Goal: Navigation & Orientation: Find specific page/section

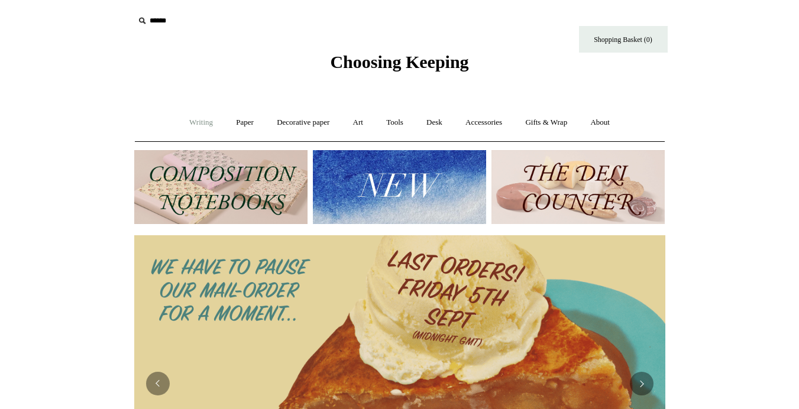
click at [196, 124] on link "Writing +" at bounding box center [201, 122] width 45 height 31
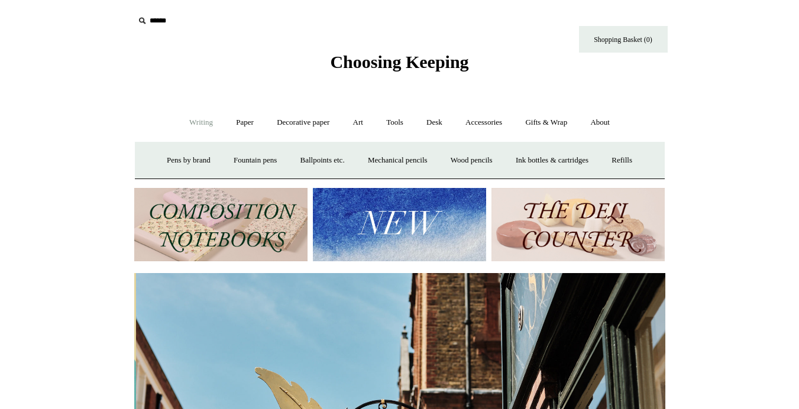
scroll to position [0, 531]
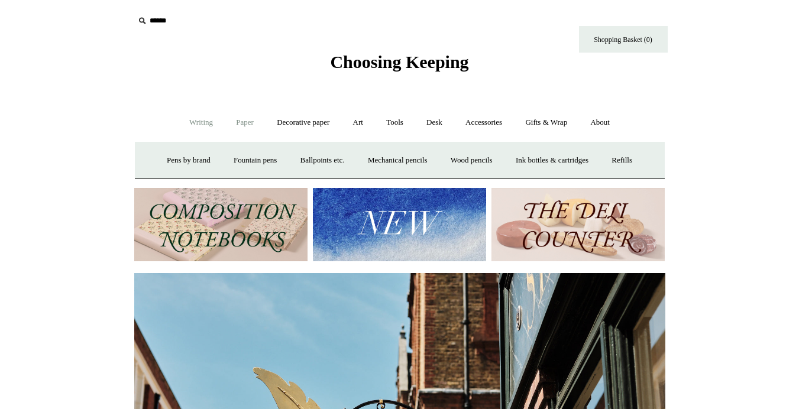
click at [243, 125] on link "Paper +" at bounding box center [244, 122] width 39 height 31
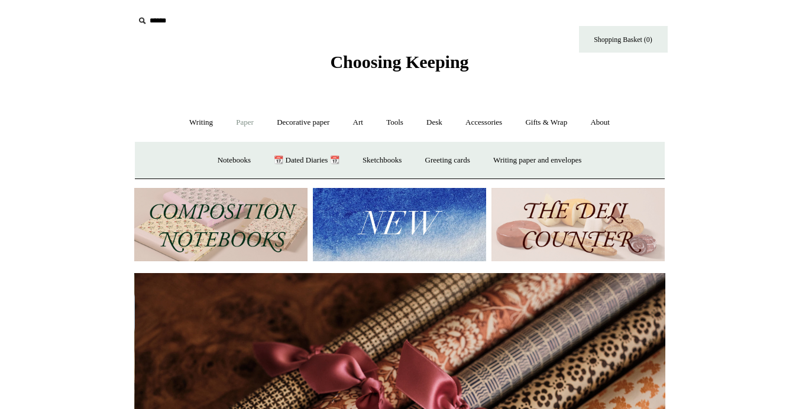
scroll to position [0, 1062]
click at [231, 161] on link "Notebooks +" at bounding box center [234, 160] width 54 height 31
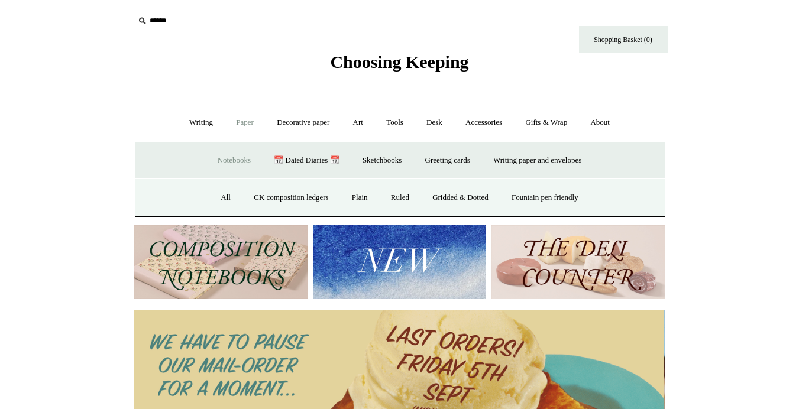
scroll to position [0, 0]
click at [400, 198] on link "Ruled" at bounding box center [400, 197] width 40 height 31
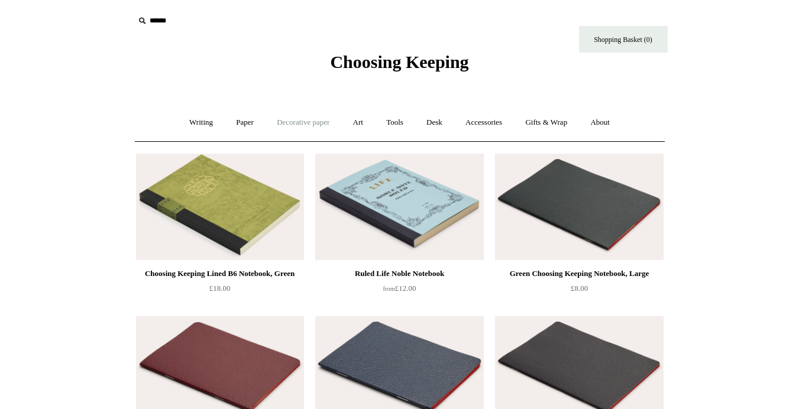
click at [312, 122] on link "Decorative paper +" at bounding box center [303, 122] width 74 height 31
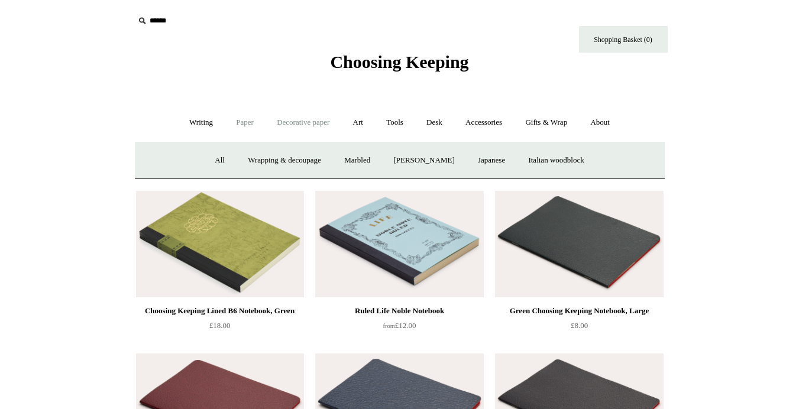
click at [241, 123] on link "Paper +" at bounding box center [244, 122] width 39 height 31
click at [307, 161] on link "📆 Dated Diaries 📆" at bounding box center [306, 160] width 86 height 31
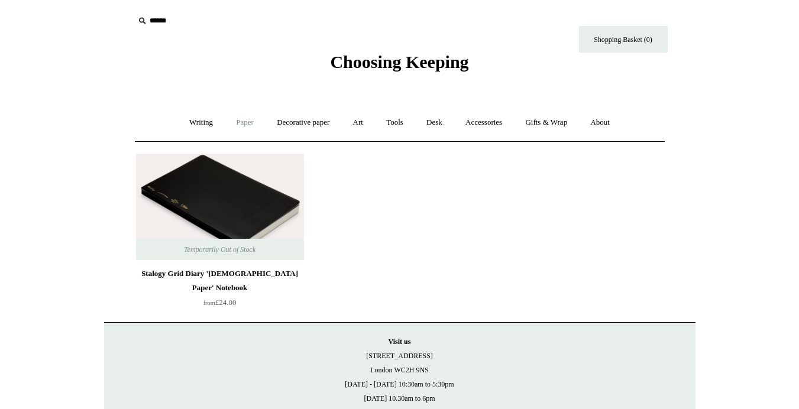
click at [237, 121] on link "Paper +" at bounding box center [244, 122] width 39 height 31
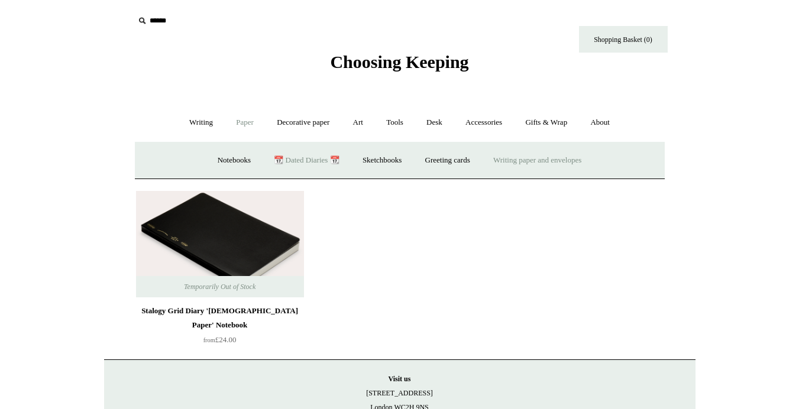
click at [512, 161] on link "Writing paper and envelopes +" at bounding box center [537, 160] width 109 height 31
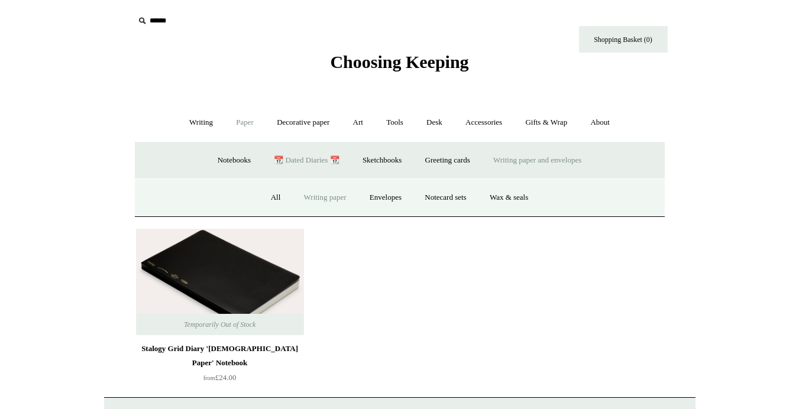
click at [333, 198] on link "Writing paper" at bounding box center [325, 197] width 64 height 31
